Goal: Task Accomplishment & Management: Use online tool/utility

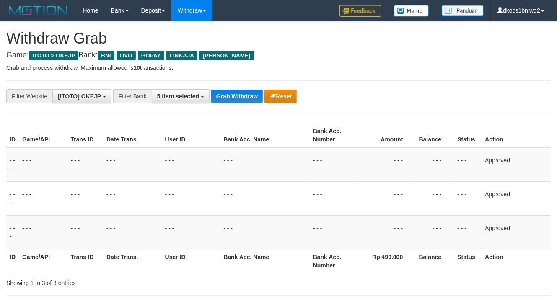
click at [237, 95] on button "Grab Withdraw" at bounding box center [237, 96] width 52 height 13
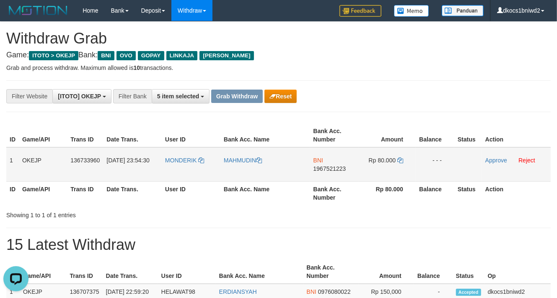
click at [173, 170] on td "MONDERIK" at bounding box center [191, 164] width 59 height 34
copy link "MONDERIK"
click at [246, 158] on link "MAHMUDIN" at bounding box center [243, 160] width 38 height 7
copy link "MONDERIK"
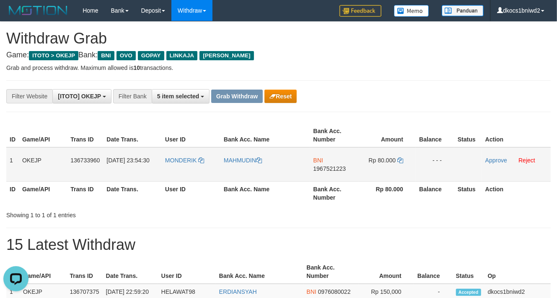
click at [329, 170] on span "1967521223" at bounding box center [329, 168] width 33 height 7
click at [384, 160] on span "Rp 80.000" at bounding box center [382, 160] width 27 height 7
copy td "80.000"
click at [497, 160] on link "Approve" at bounding box center [496, 160] width 22 height 7
